Goal: Find specific page/section: Find specific page/section

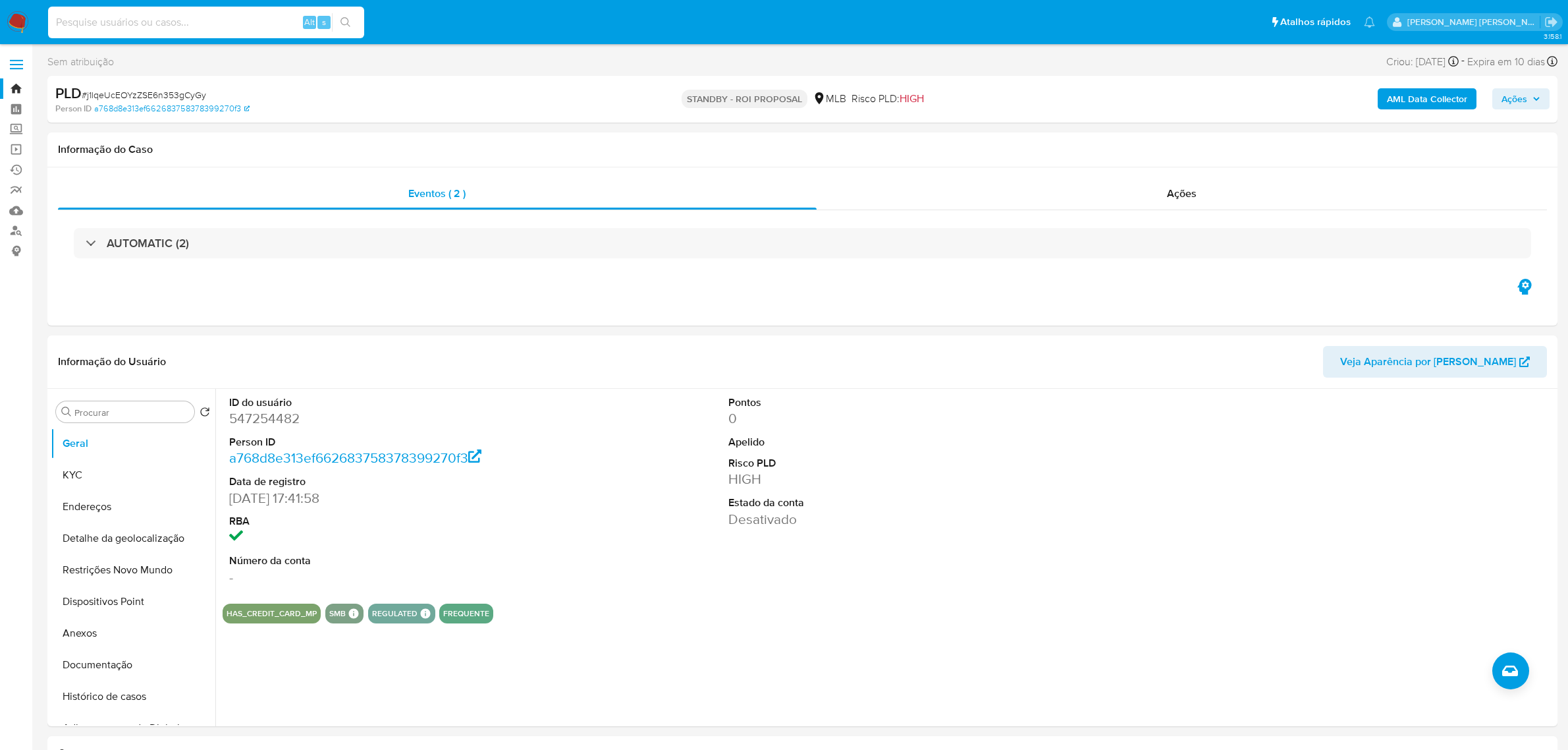
select select "10"
type input "NUOUMXjpKctypTyrrxdsJPJZ"
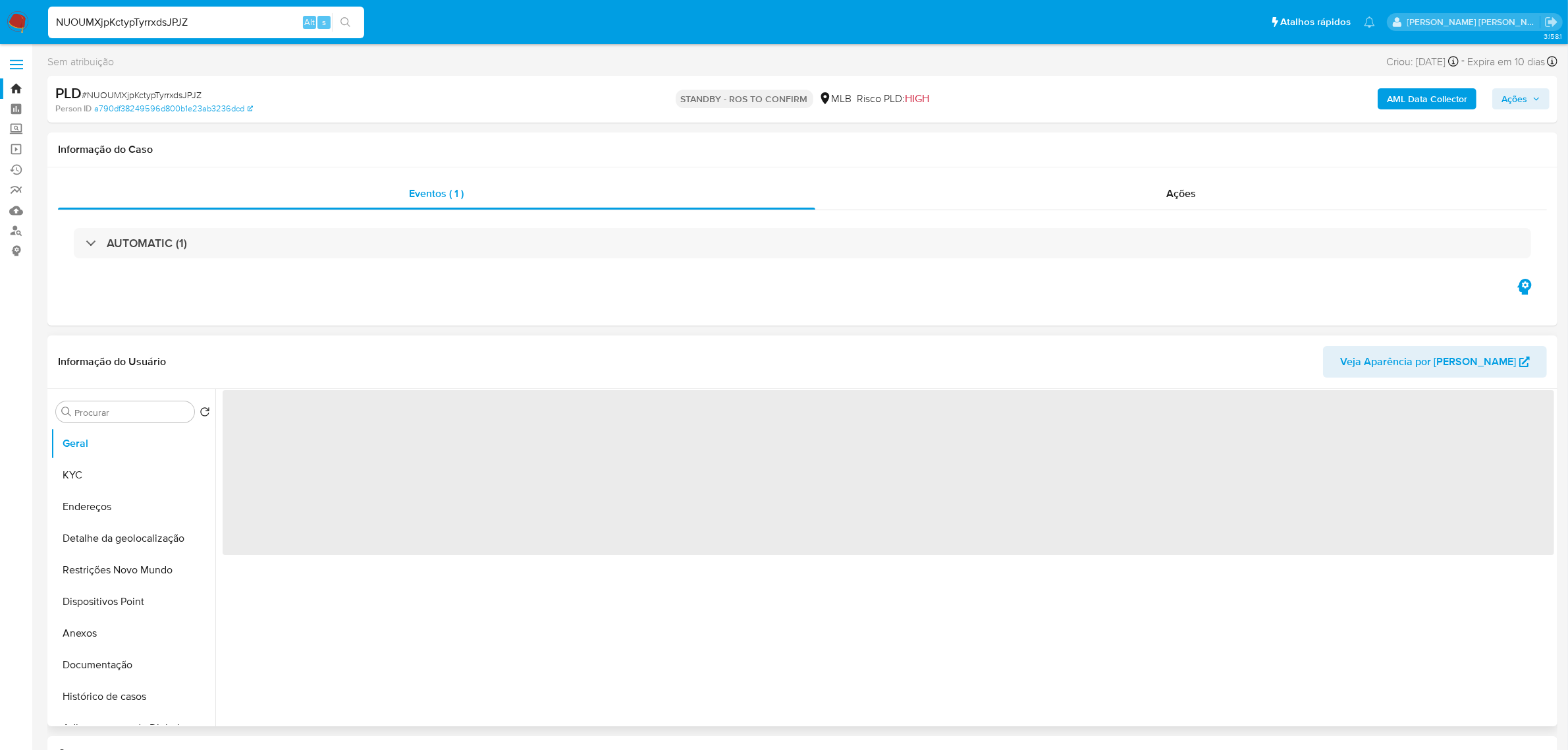
select select "10"
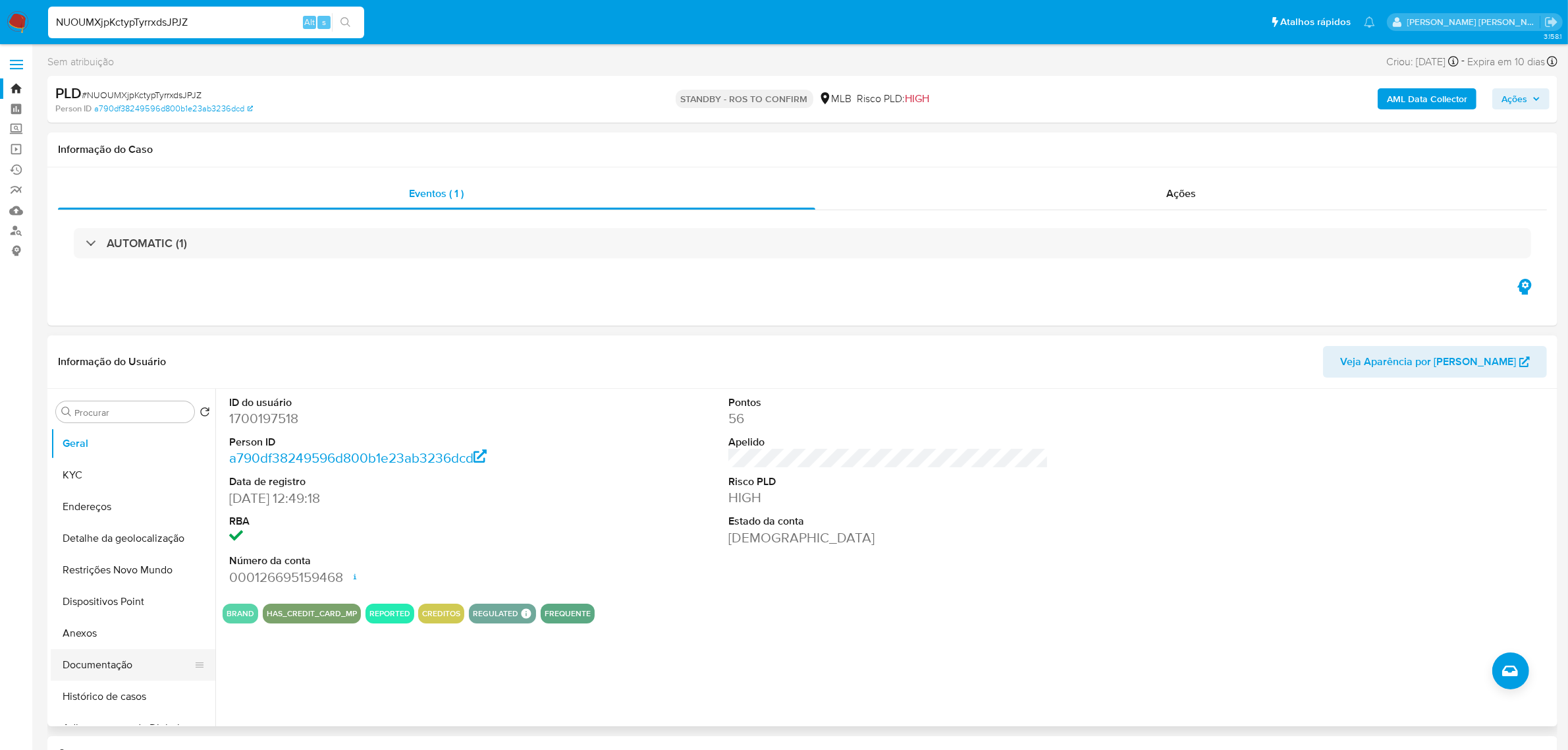
click at [110, 664] on button "Documentação" at bounding box center [127, 665] width 154 height 31
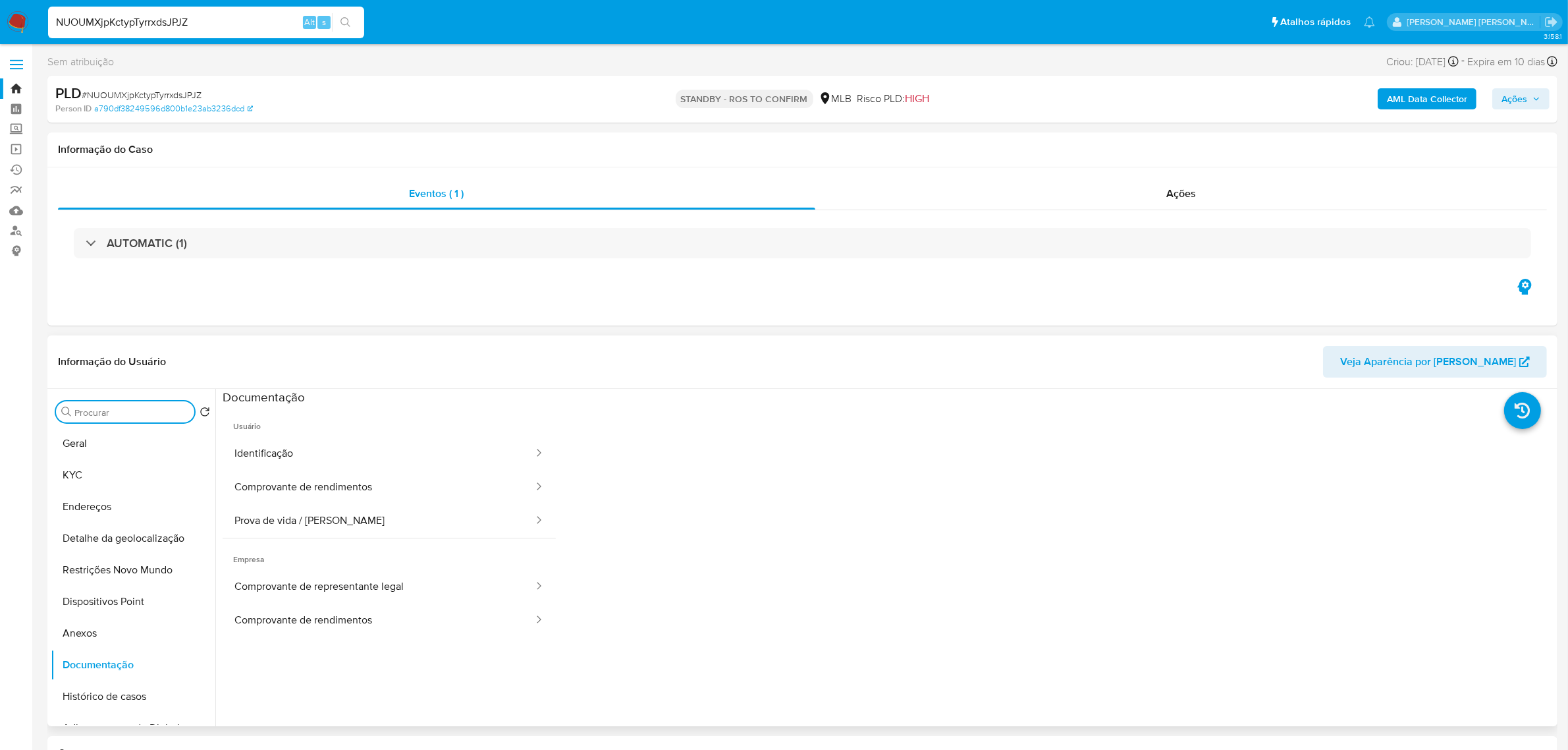
click at [162, 410] on input "Procurar" at bounding box center [131, 412] width 114 height 12
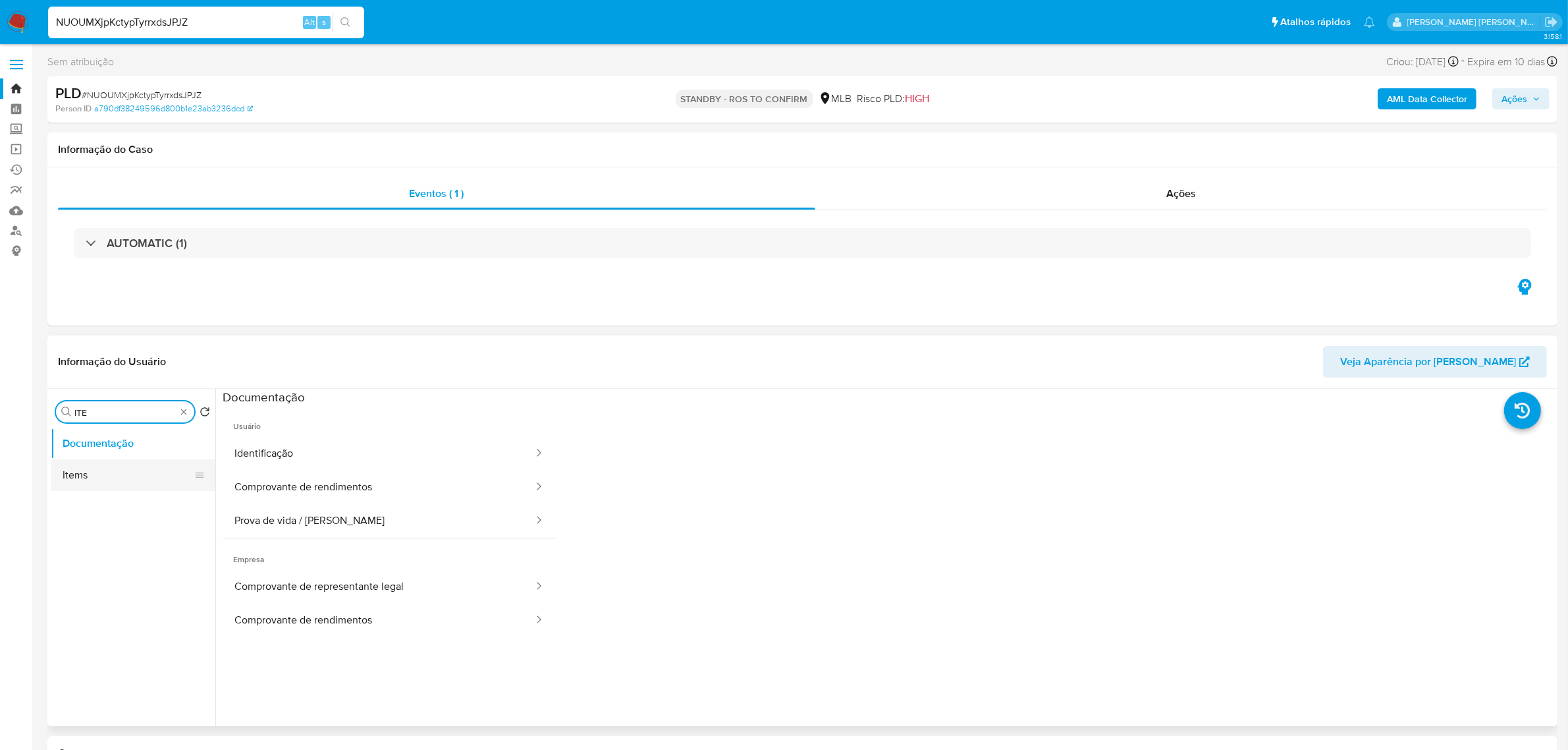
type input "ITE"
click at [80, 481] on button "Items" at bounding box center [127, 475] width 154 height 31
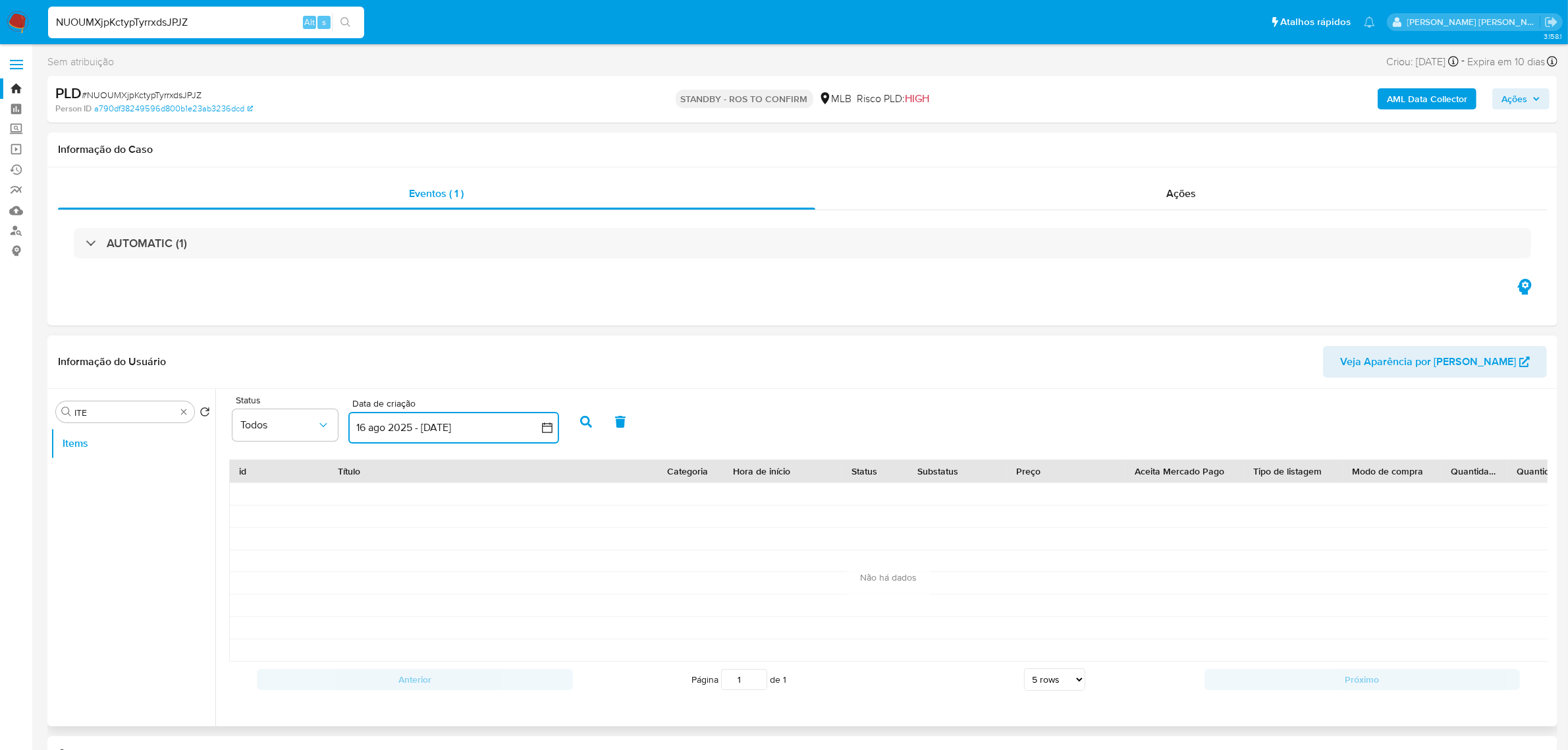
click at [547, 426] on icon "button" at bounding box center [547, 427] width 10 height 10
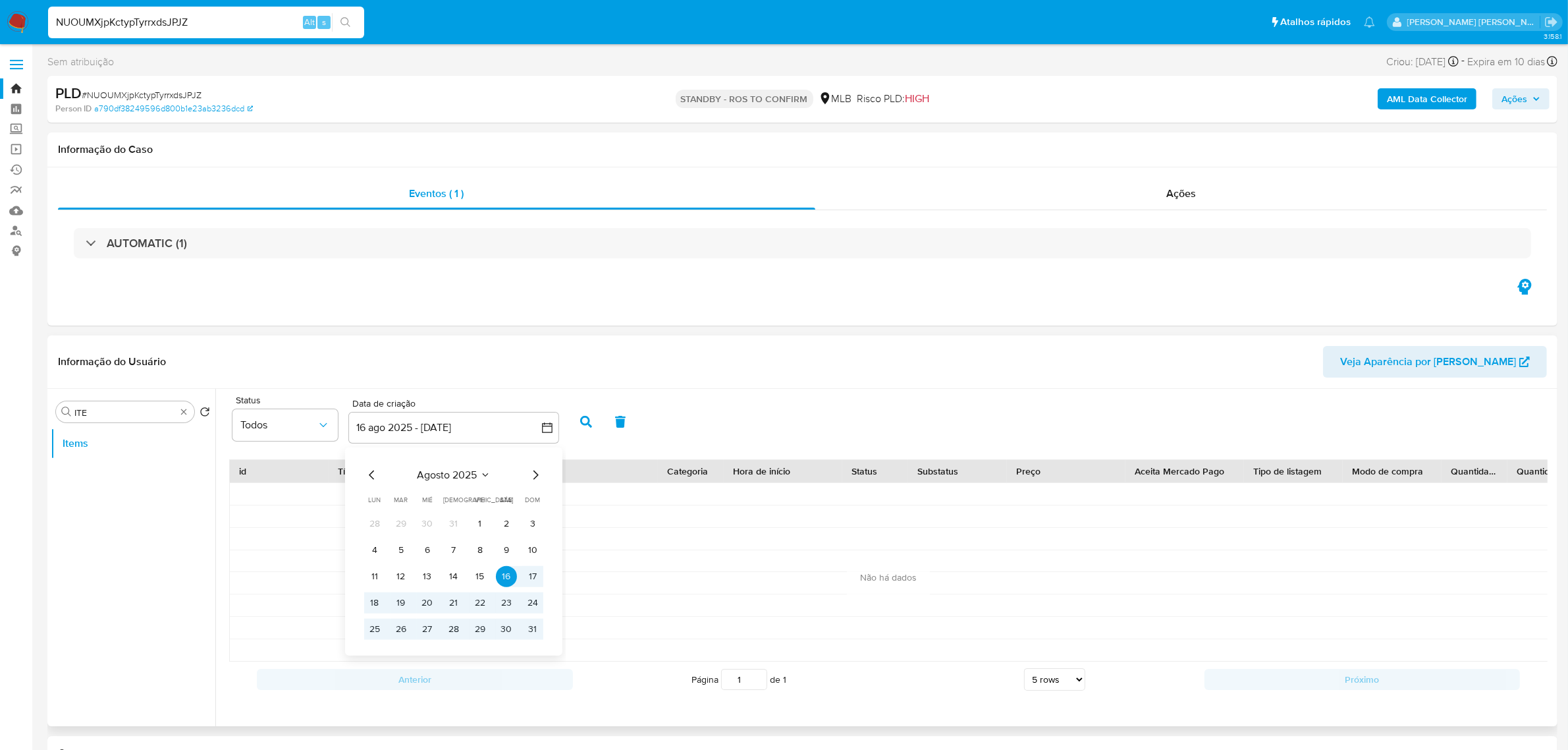
click at [373, 476] on icon "Mes anterior" at bounding box center [372, 475] width 16 height 16
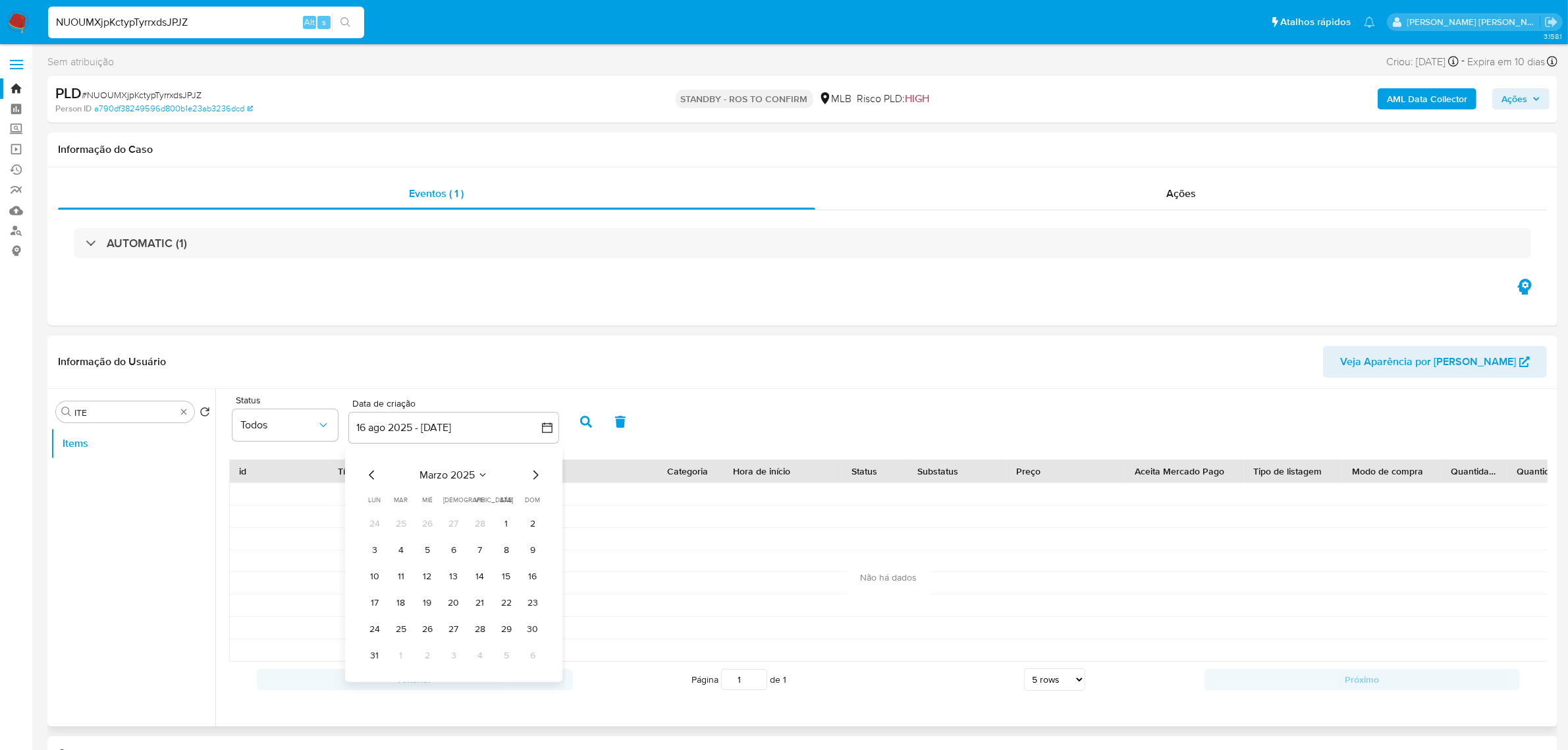
click at [373, 476] on icon "Mes anterior" at bounding box center [372, 475] width 16 height 16
click at [425, 522] on button "1" at bounding box center [427, 523] width 21 height 21
click at [541, 481] on icon "Mes siguiente" at bounding box center [535, 475] width 16 height 16
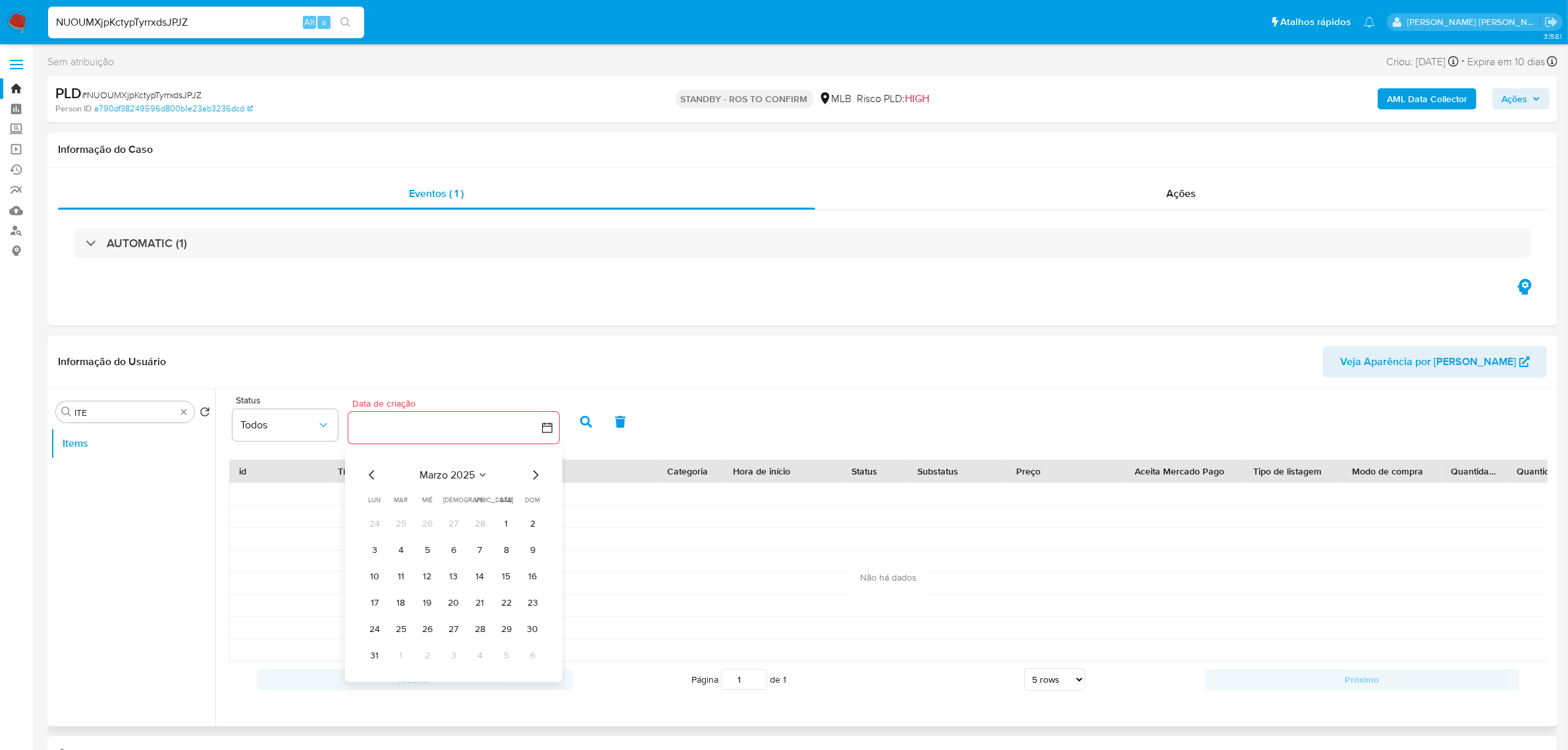
click at [541, 481] on icon "Mes siguiente" at bounding box center [535, 475] width 16 height 16
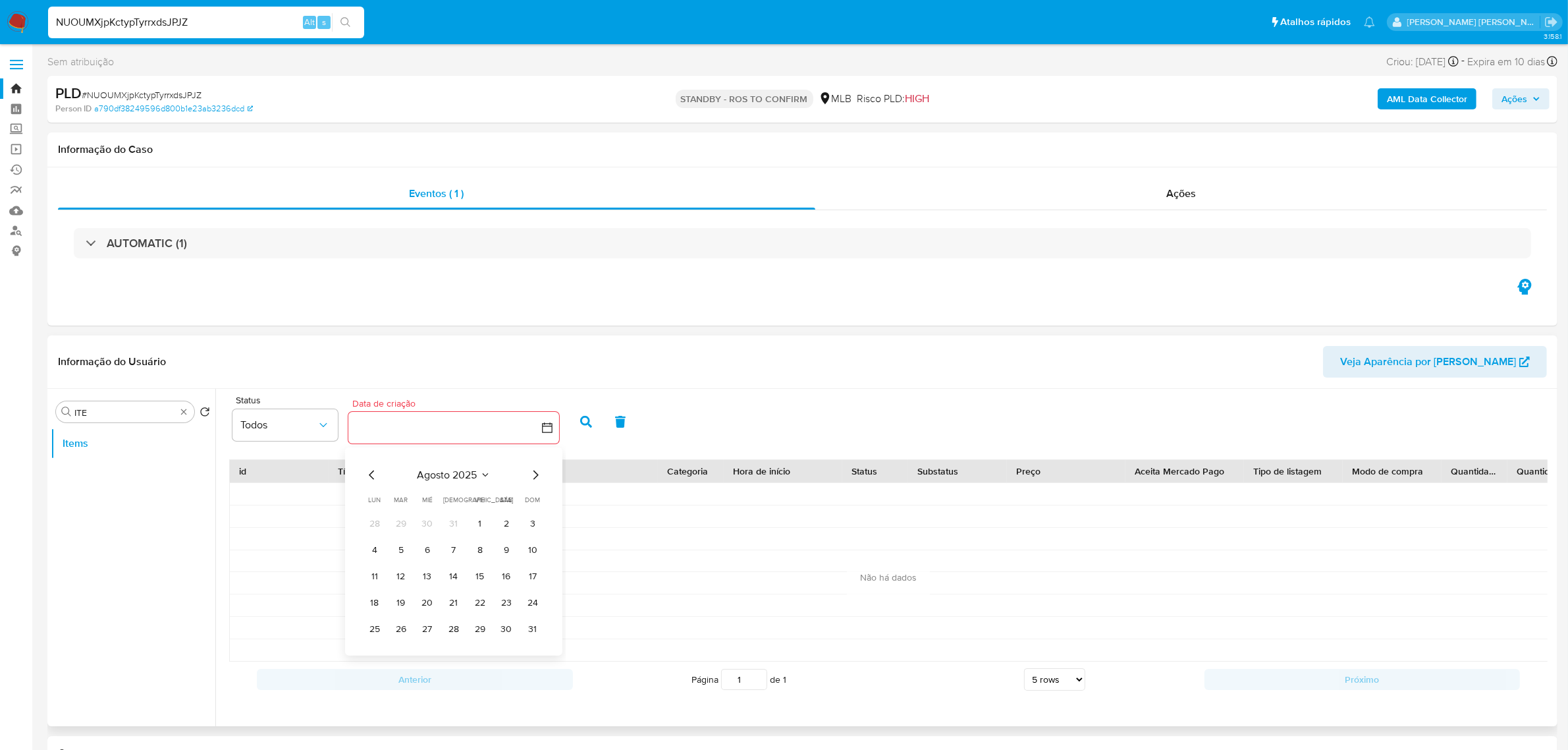
click at [541, 481] on icon "Mes siguiente" at bounding box center [535, 475] width 16 height 16
click at [485, 520] on button "5" at bounding box center [480, 523] width 21 height 21
click at [585, 419] on icon "button" at bounding box center [586, 421] width 12 height 12
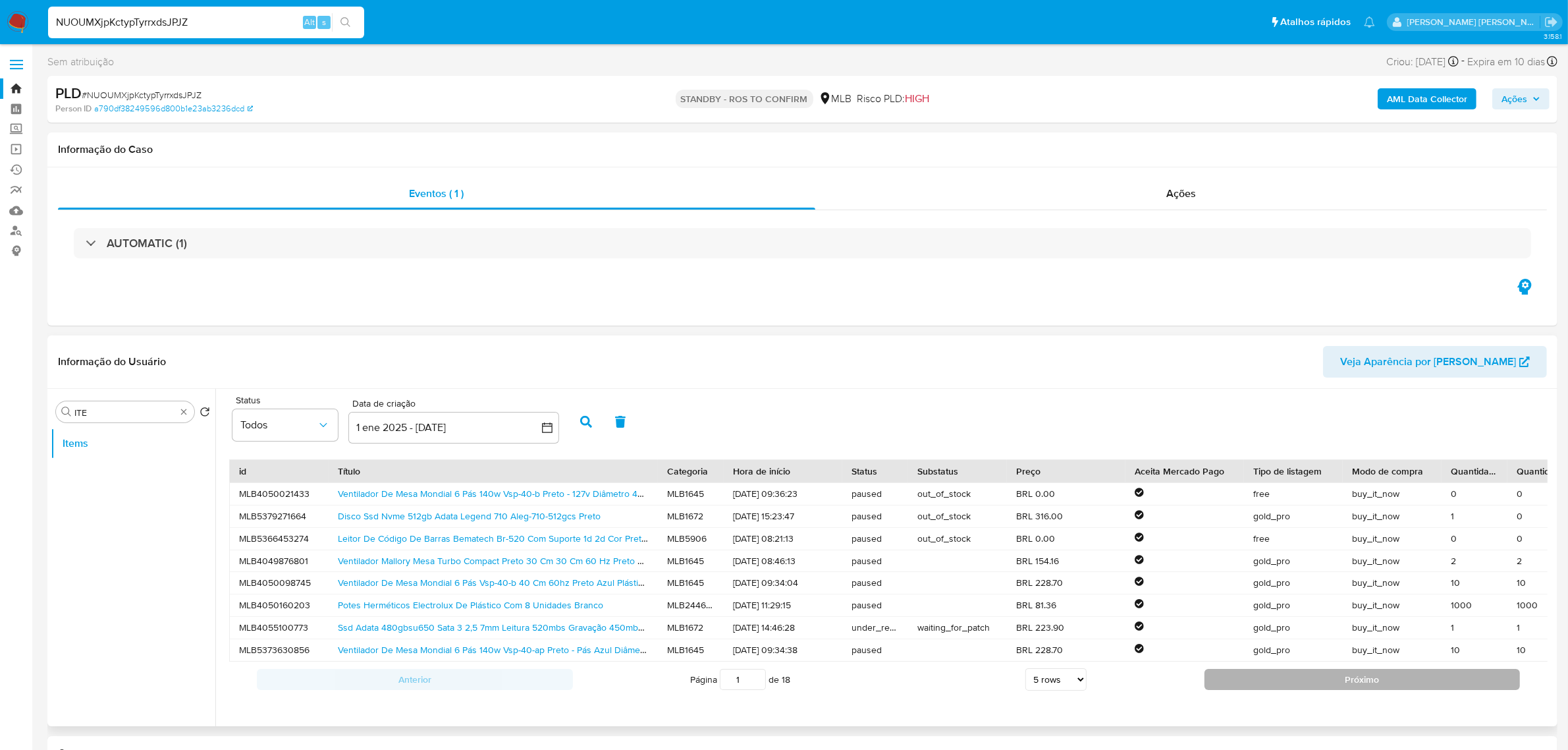
click at [1384, 690] on button "Próximo" at bounding box center [1362, 679] width 316 height 21
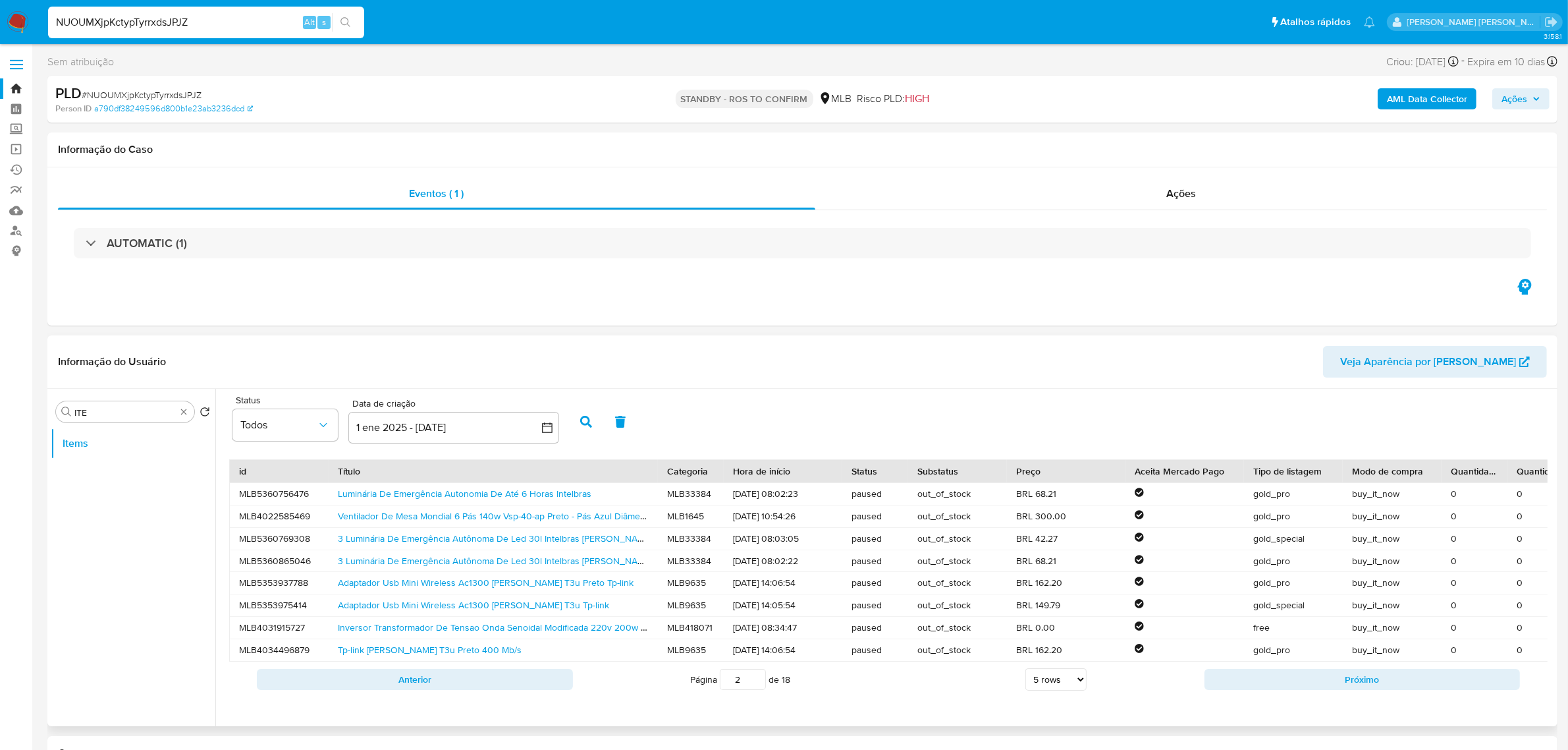
click at [1384, 690] on button "Próximo" at bounding box center [1362, 679] width 316 height 21
click at [211, 28] on input "NUOUMXjpKctypTyrrxdsJPJZ" at bounding box center [206, 22] width 316 height 17
paste input "eUrPBWu82m9AWnqmCGQQebZm"
type input "eUrPBWu82m9AWnqmCGQQebZm"
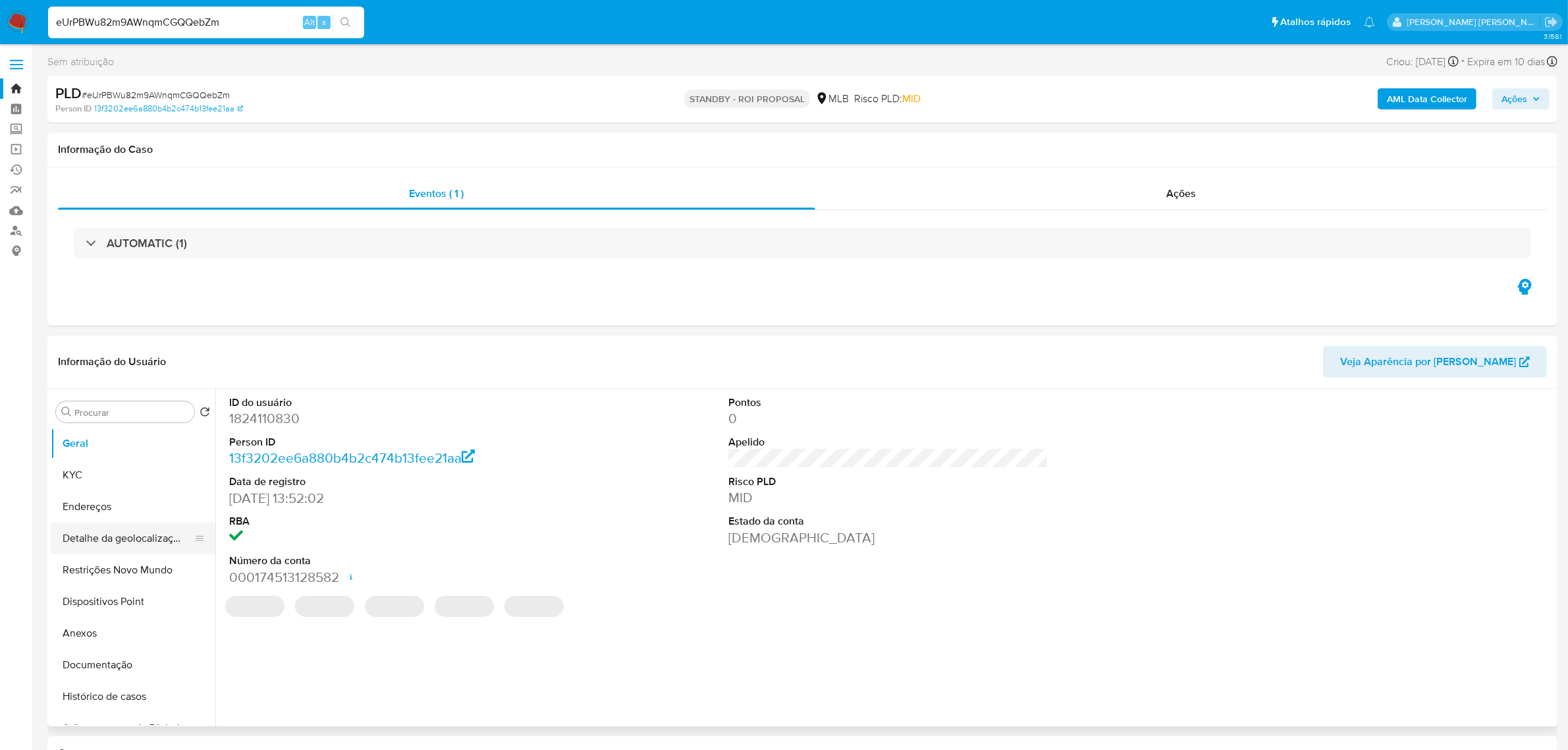
select select "10"
click at [110, 659] on button "Documentação" at bounding box center [127, 665] width 154 height 31
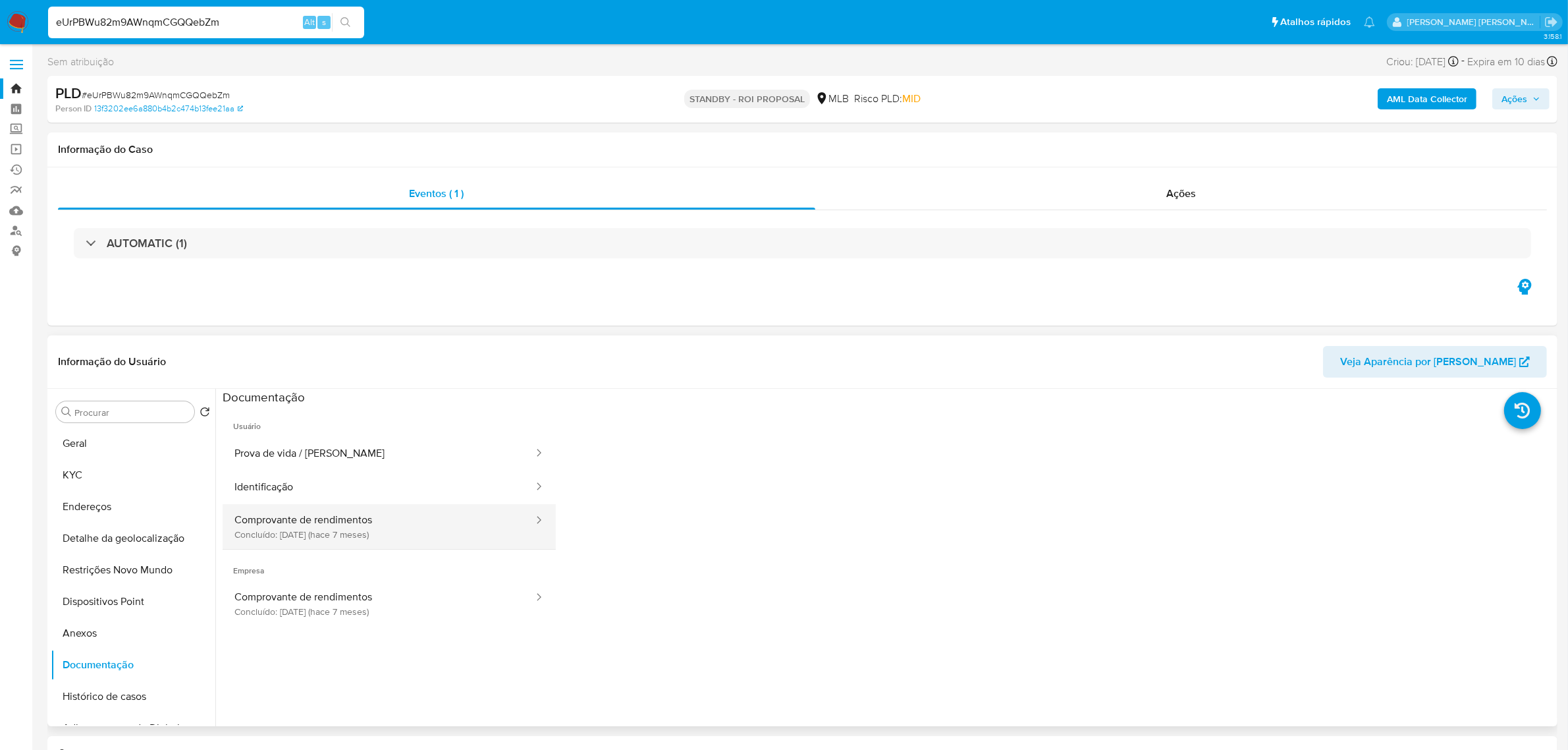
click at [344, 535] on button "Comprovante de rendimentos Concluído: [DATE] (hace 7 meses)" at bounding box center [379, 527] width 312 height 45
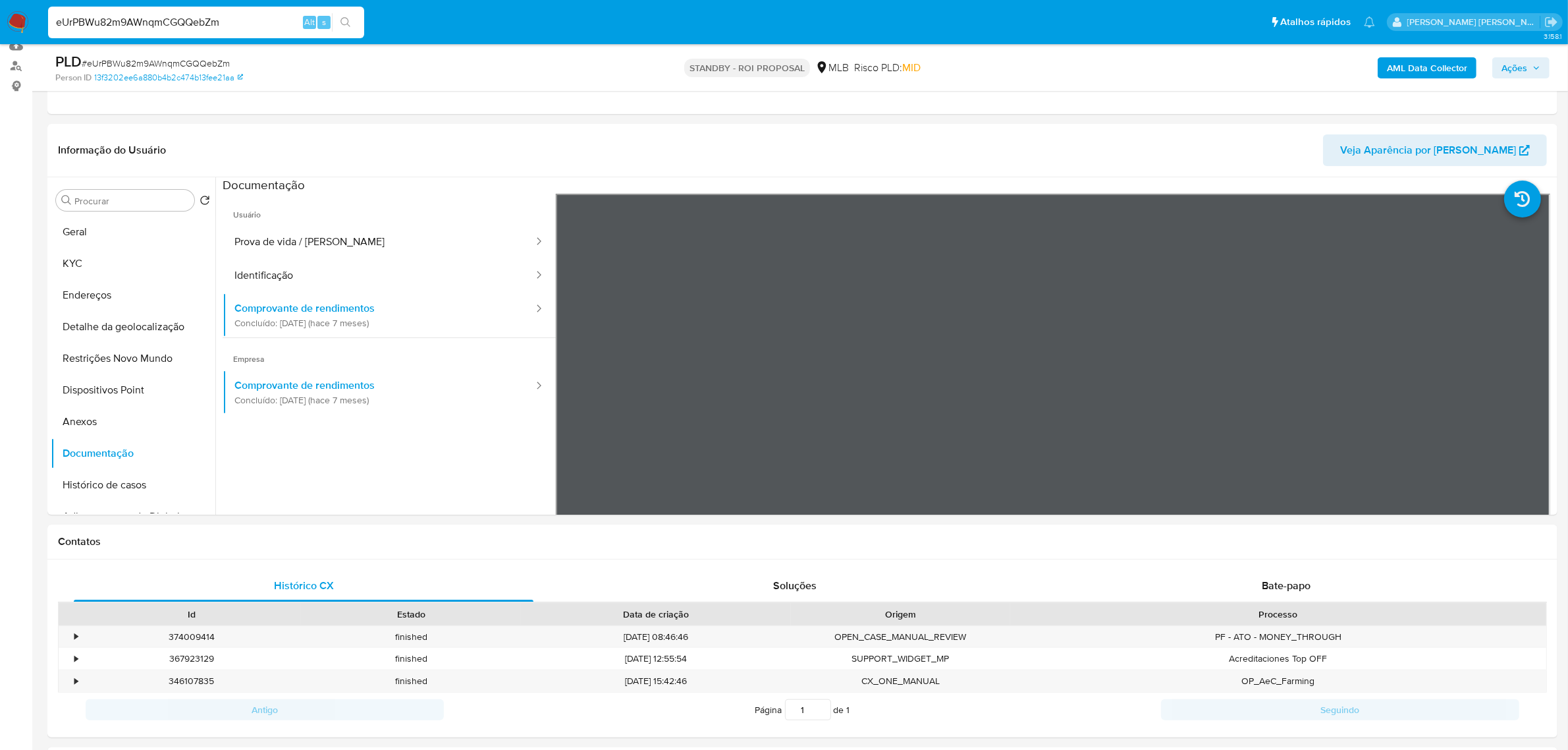
click at [191, 27] on input "eUrPBWu82m9AWnqmCGQQebZm" at bounding box center [206, 22] width 316 height 17
paste input "d18rkJSttFSRSFtAvVpC83lX"
type input "d18rkJSttFSRSFtAvVpC83lX"
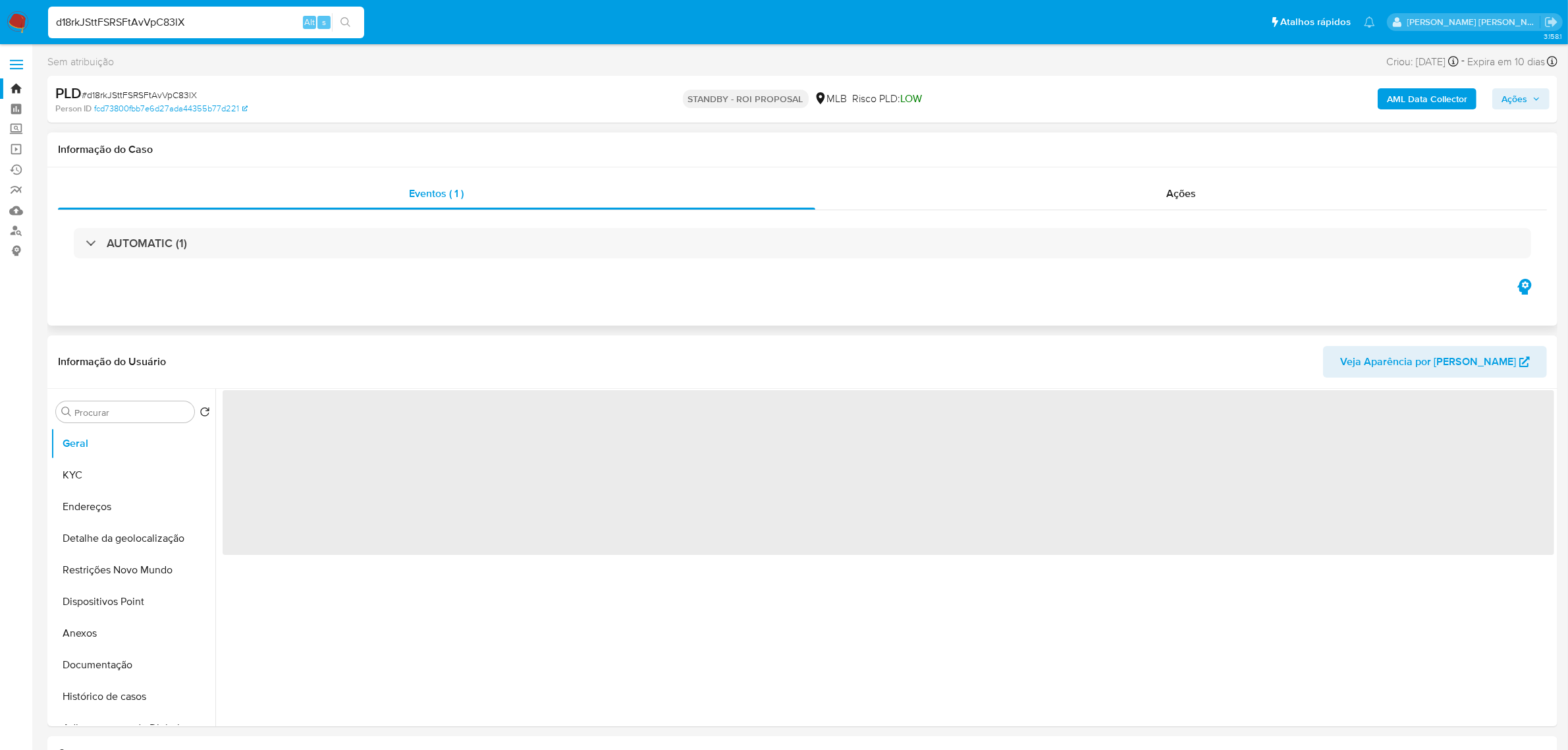
select select "10"
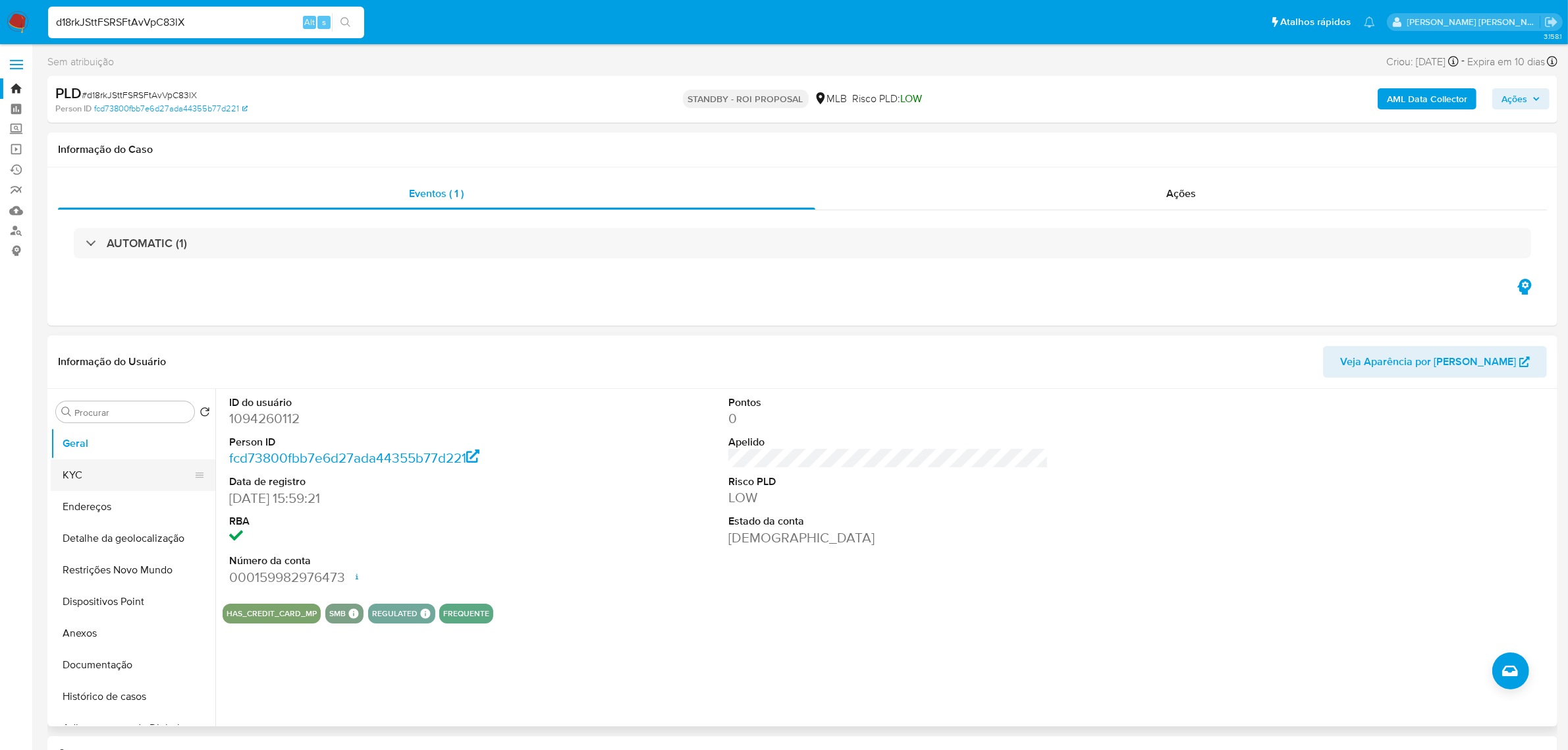
click at [86, 478] on button "KYC" at bounding box center [127, 475] width 154 height 31
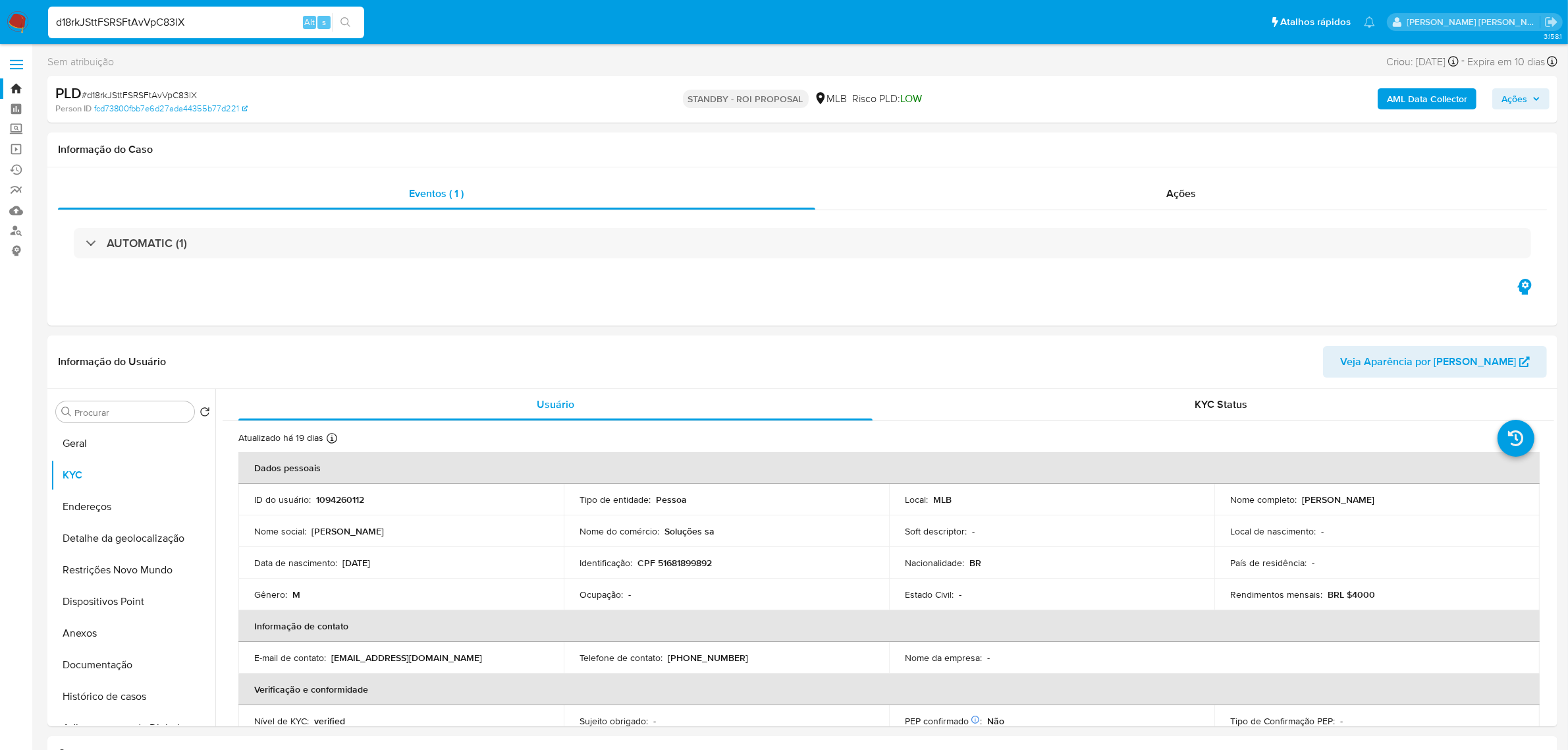
drag, startPoint x: 245, startPoint y: 14, endPoint x: -25, endPoint y: 14, distance: 270.0
paste input "pxaazHHpq2uGXvwnYjOeyD8l"
type input "pxaazHHpq2uGXvwnYjOeyD8l"
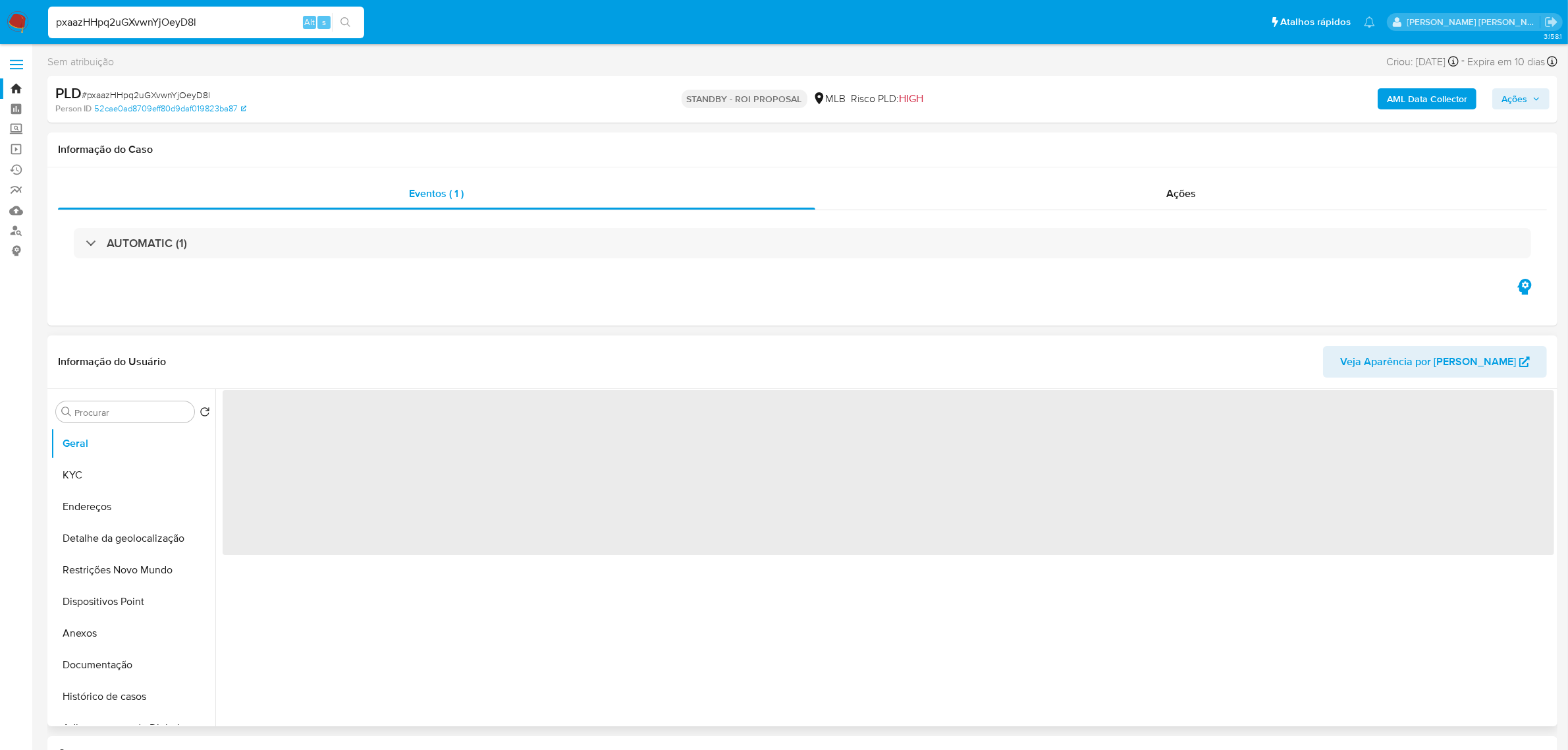
select select "10"
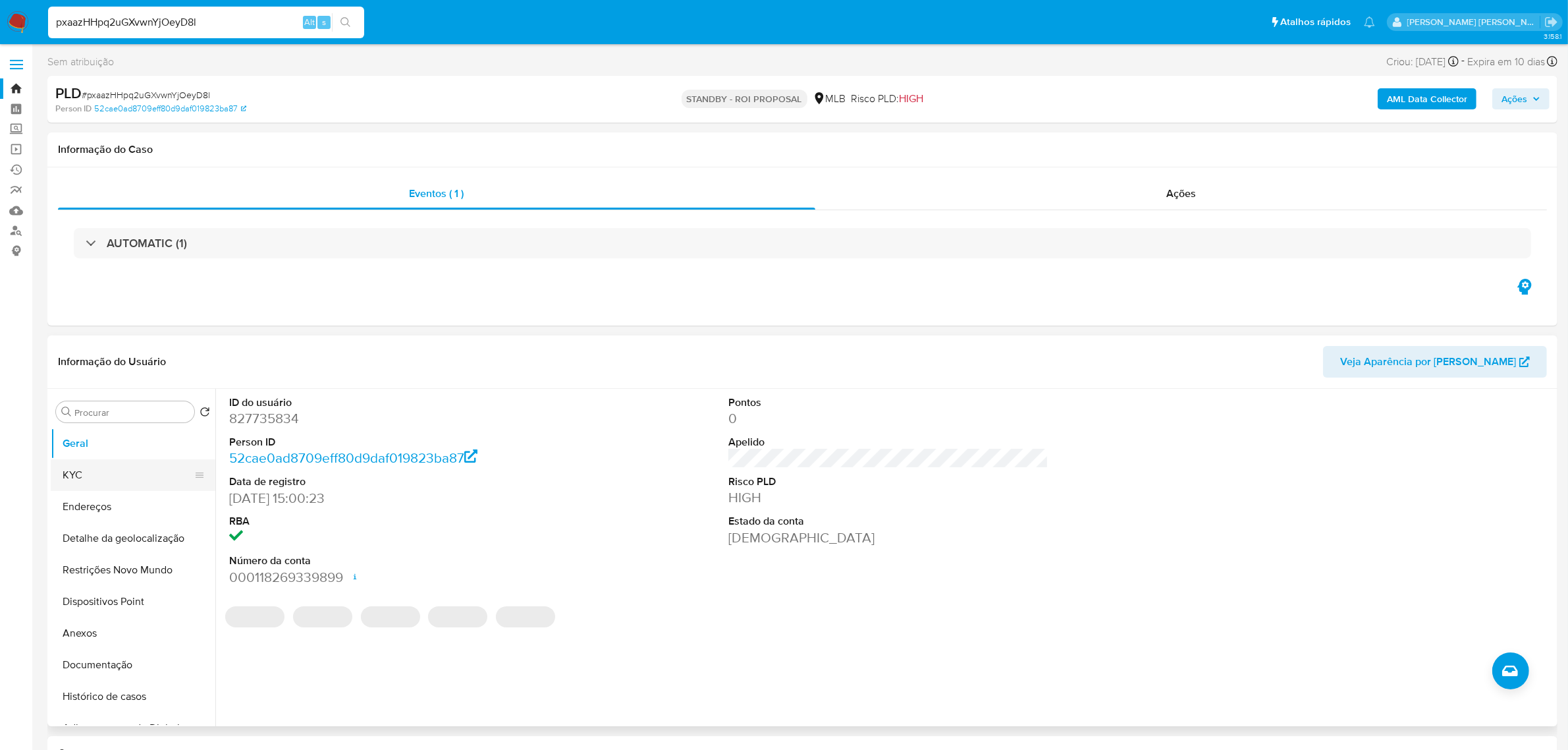
click at [95, 475] on button "KYC" at bounding box center [127, 475] width 154 height 31
